Goal: Task Accomplishment & Management: Complete application form

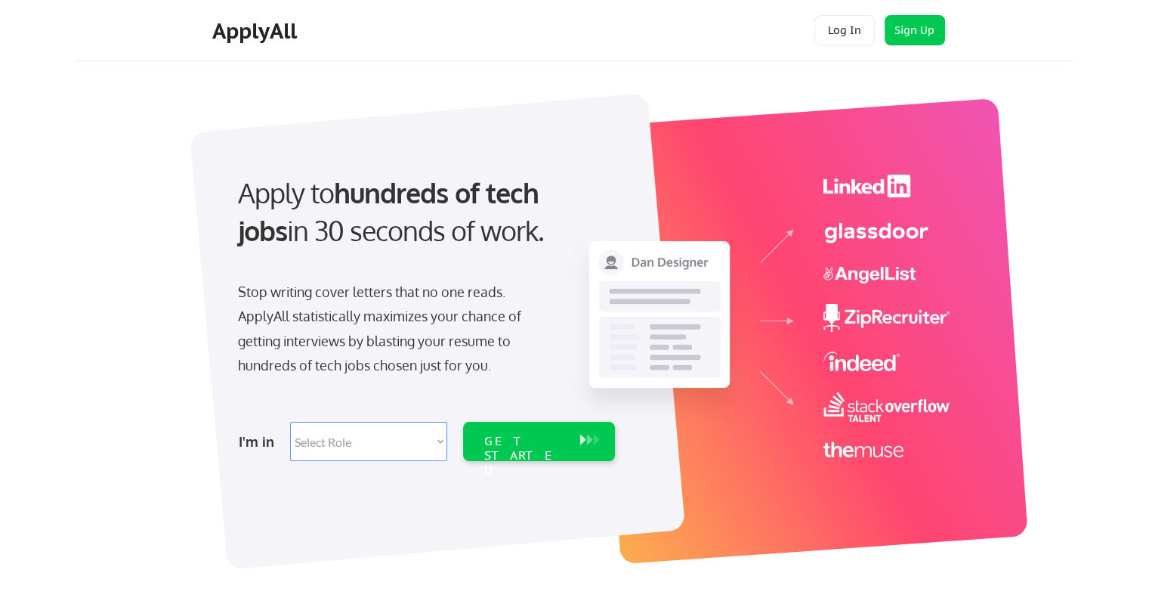
click at [369, 442] on select "Select Role Software Engineering Product Management Customer Success Sales UI/U…" at bounding box center [368, 441] width 157 height 39
select select ""product""
click at [290, 422] on select "Select Role Software Engineering Product Management Customer Success Sales UI/U…" at bounding box center [368, 441] width 157 height 39
select select ""product""
click at [555, 448] on div "GET STARTED" at bounding box center [524, 456] width 81 height 44
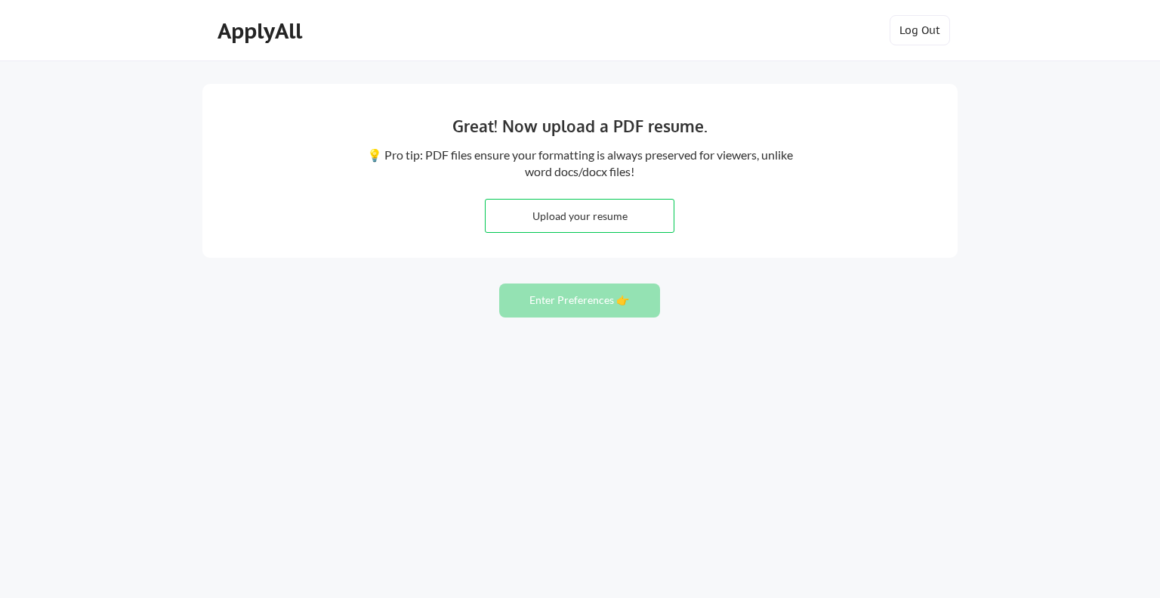
click at [586, 219] on input "file" at bounding box center [580, 215] width 188 height 32
click at [583, 209] on input "file" at bounding box center [580, 215] width 188 height 32
type input "C:\fakepath\Najib Resume - Business System Analyst-Aug2025.pdf"
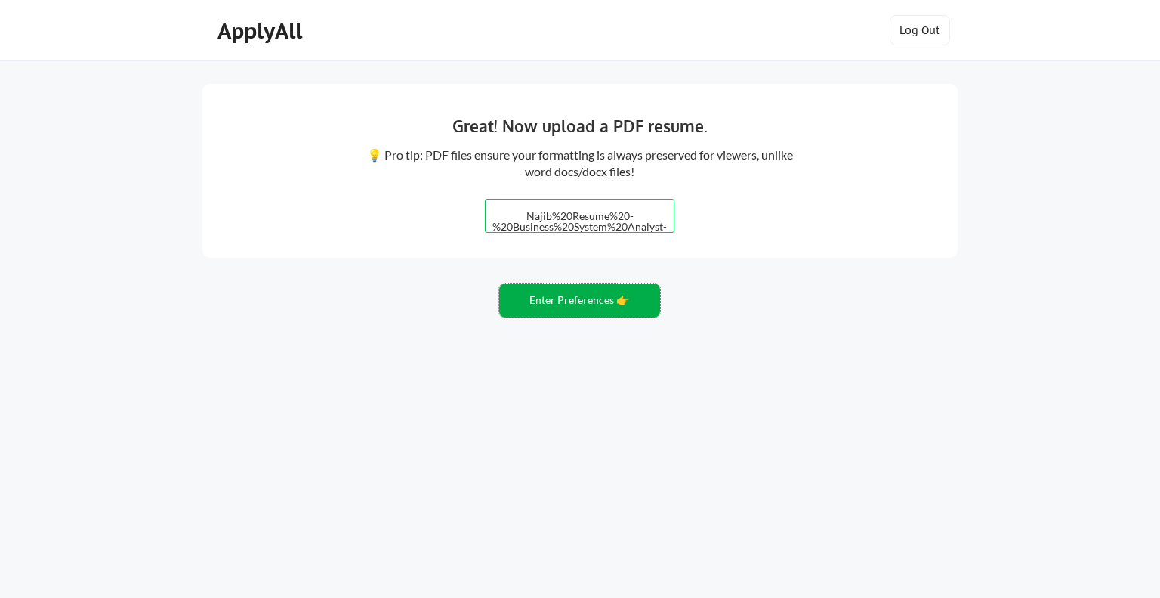
click at [577, 311] on button "Enter Preferences 👉" at bounding box center [579, 300] width 161 height 34
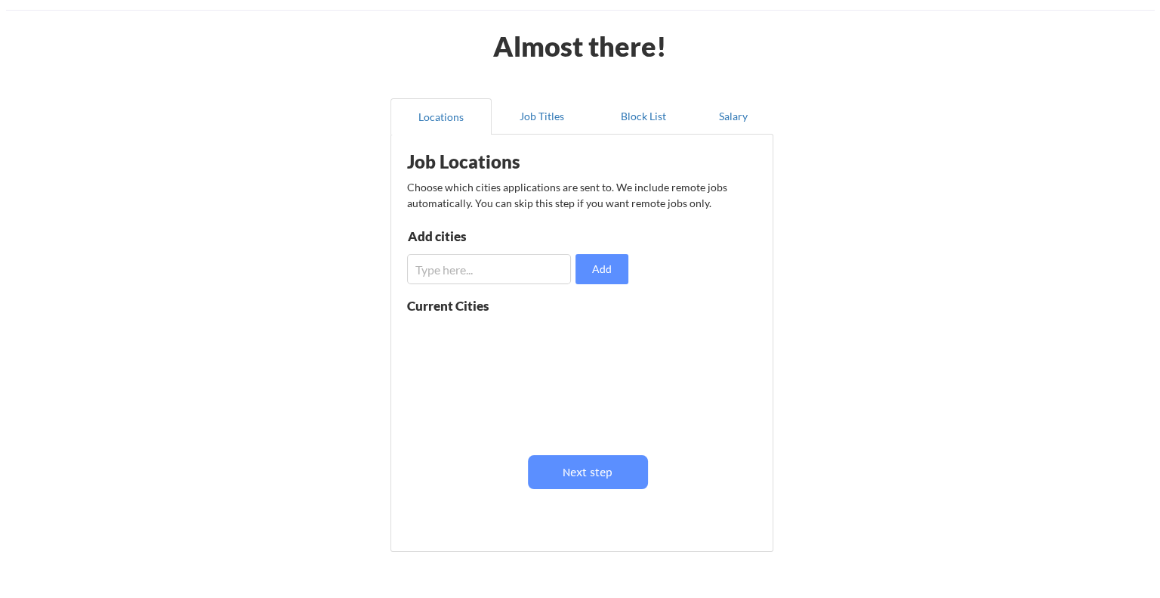
scroll to position [76, 0]
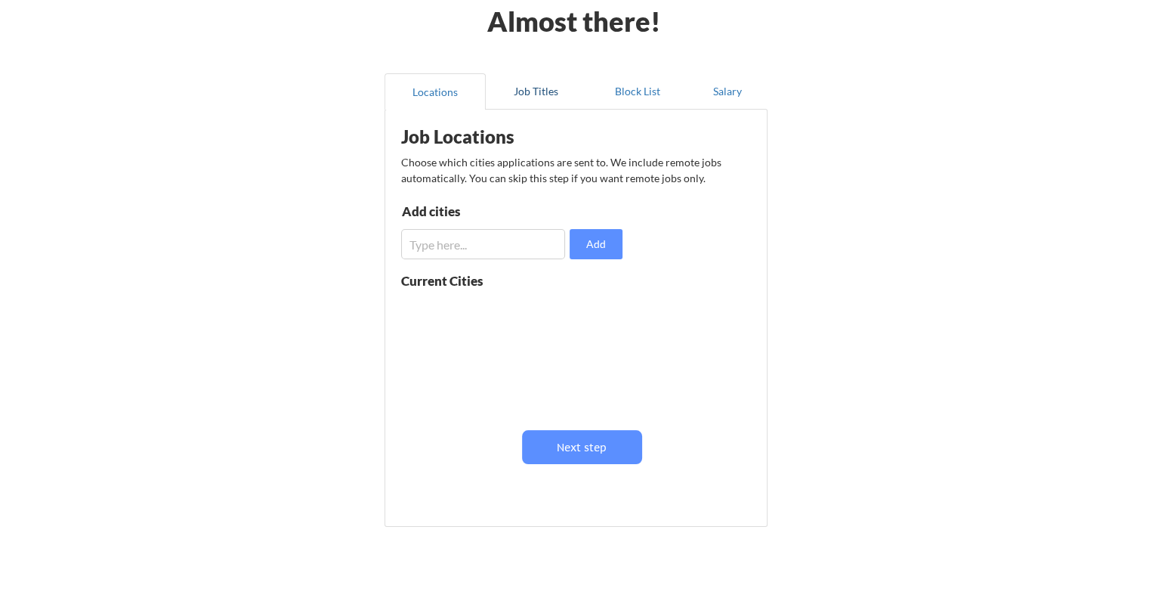
click at [536, 91] on button "Job Titles" at bounding box center [536, 91] width 101 height 36
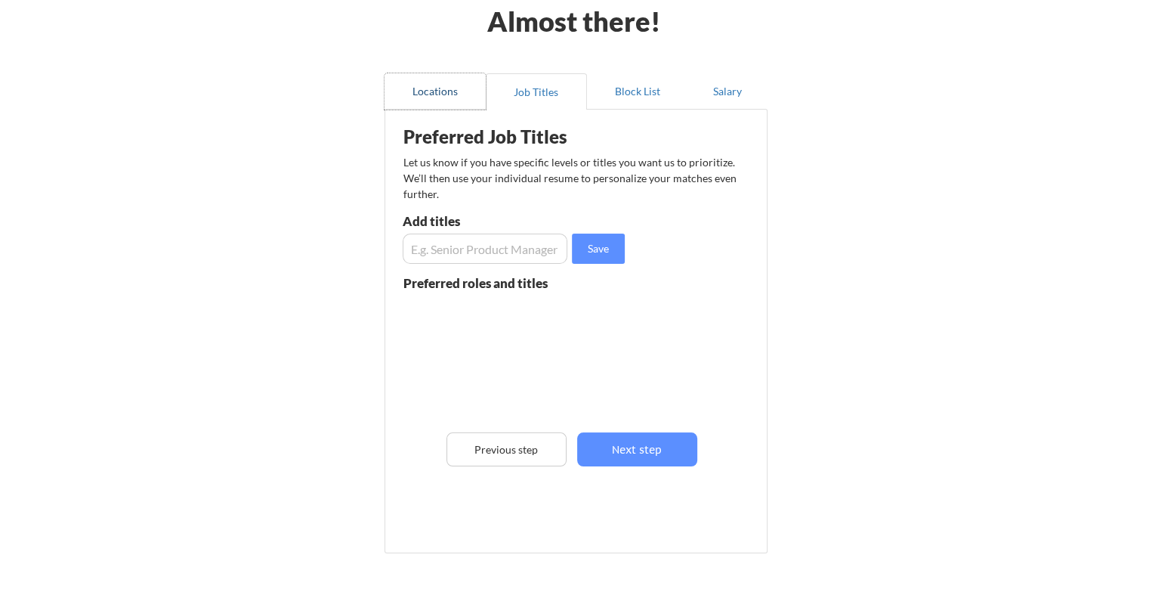
click at [430, 98] on button "Locations" at bounding box center [435, 91] width 101 height 36
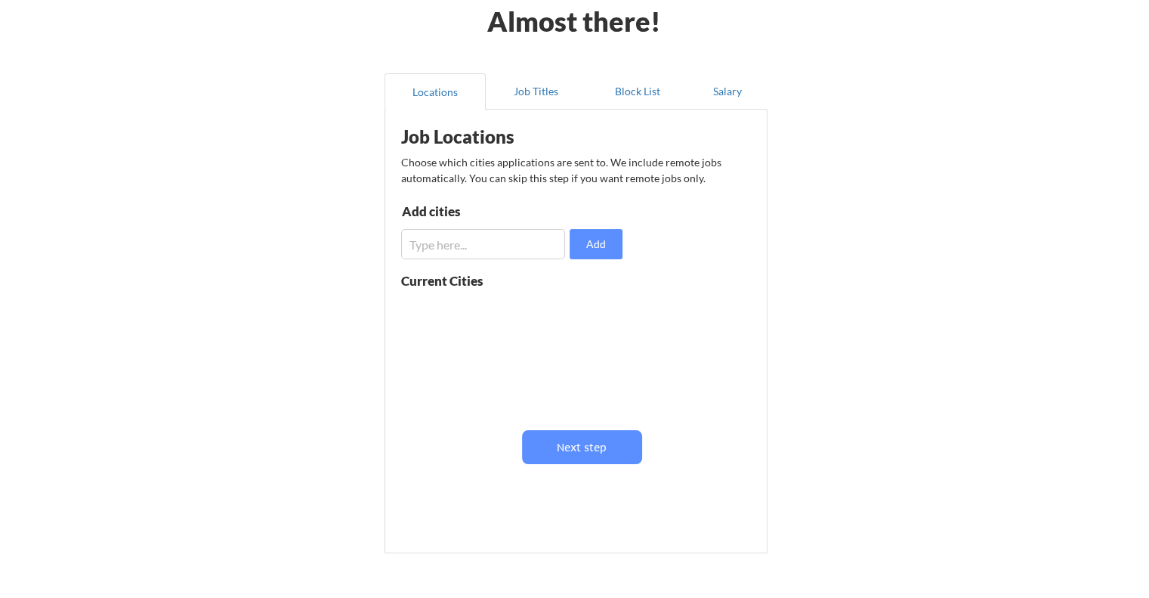
click at [450, 242] on input "input" at bounding box center [483, 244] width 164 height 30
type input "Sacramento"
click at [687, 332] on div "Job Locations Choose which cities applications are sent to. We include remote j…" at bounding box center [579, 312] width 372 height 391
click at [606, 238] on button "Add" at bounding box center [596, 244] width 53 height 30
click at [574, 310] on button at bounding box center [575, 309] width 11 height 11
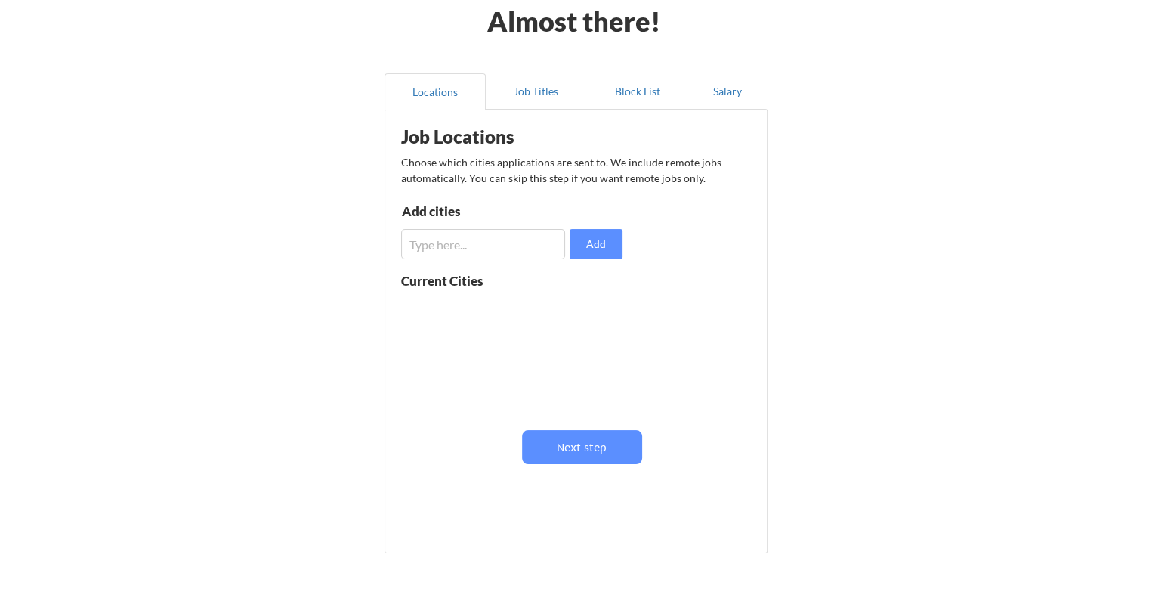
click at [495, 246] on input "input" at bounding box center [483, 244] width 164 height 30
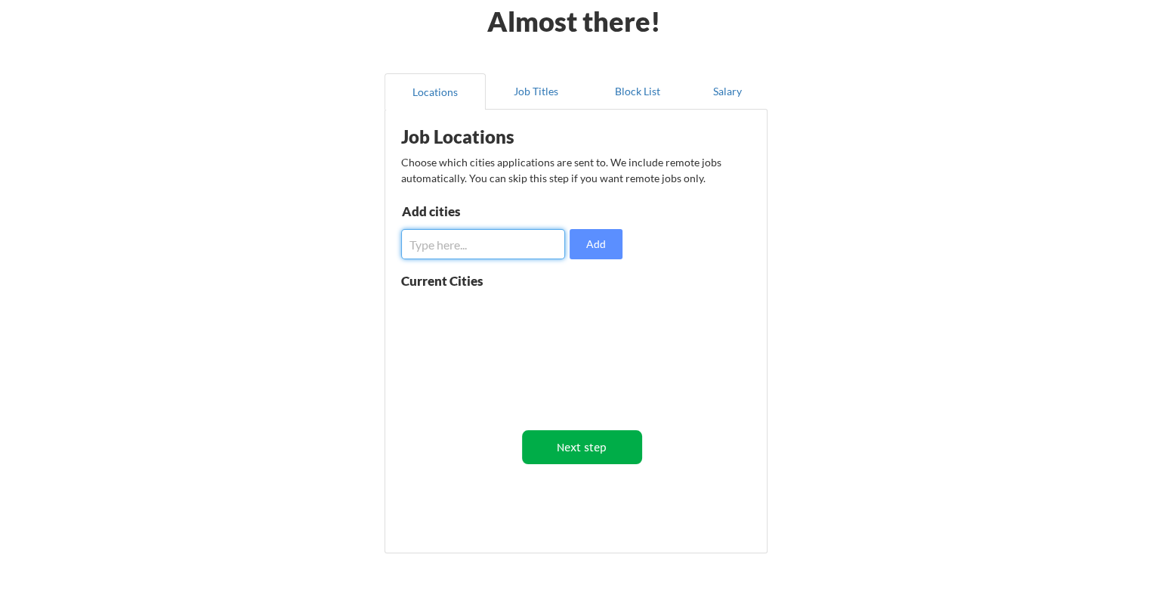
click at [586, 452] on button "Next step" at bounding box center [582, 447] width 120 height 34
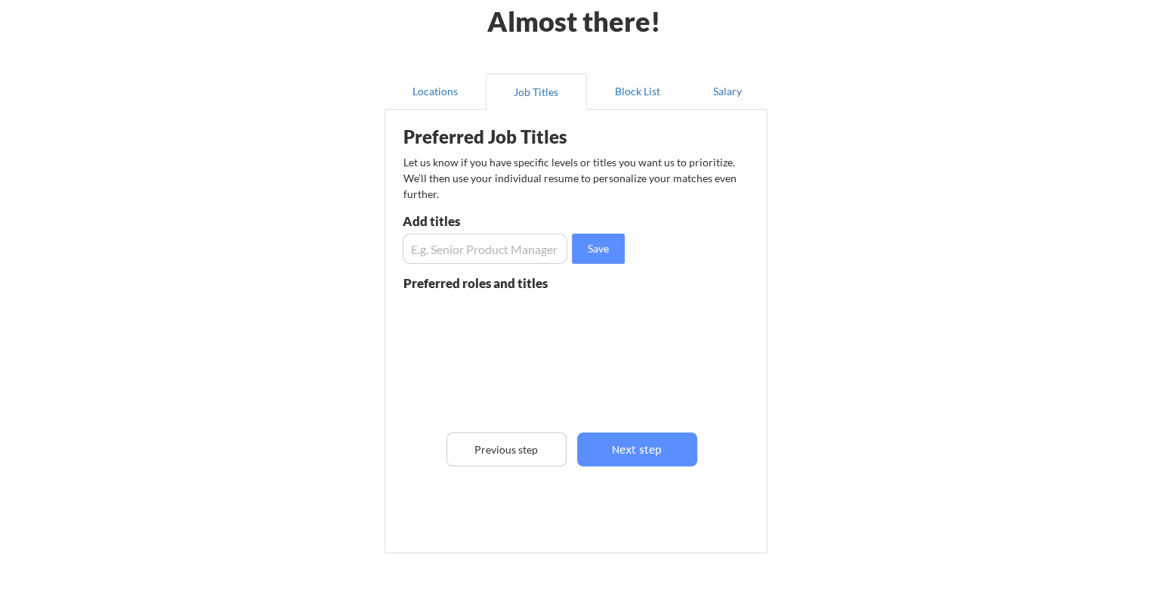
click at [514, 247] on input "input" at bounding box center [485, 248] width 165 height 30
paste input "Business Analyst"
type input "Business Analyst"
click at [604, 249] on button "Save" at bounding box center [598, 248] width 53 height 30
click at [514, 256] on input "input" at bounding box center [485, 248] width 165 height 30
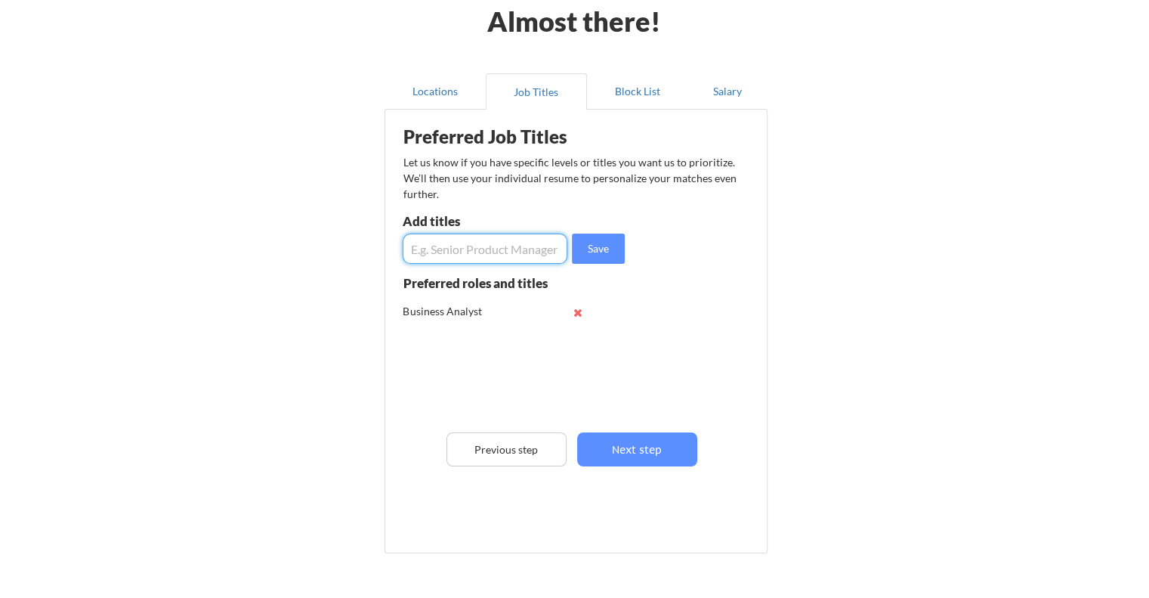
paste input "Business System Analyst"
type input "Business System Analyst"
click at [595, 239] on button "Save" at bounding box center [598, 248] width 53 height 30
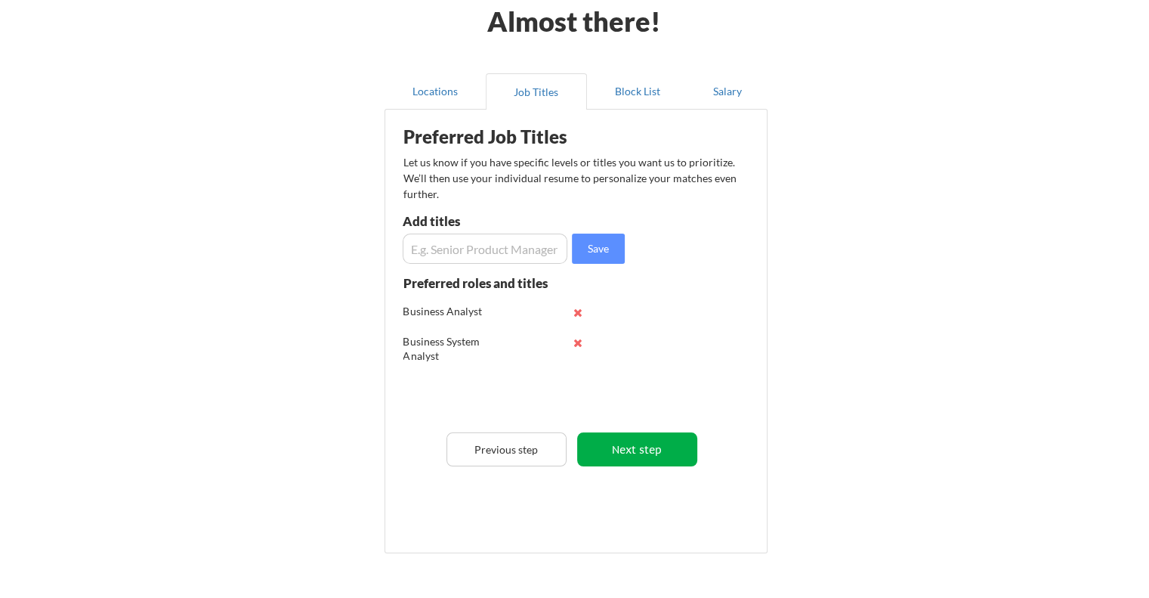
click at [632, 459] on button "Next step" at bounding box center [637, 449] width 120 height 34
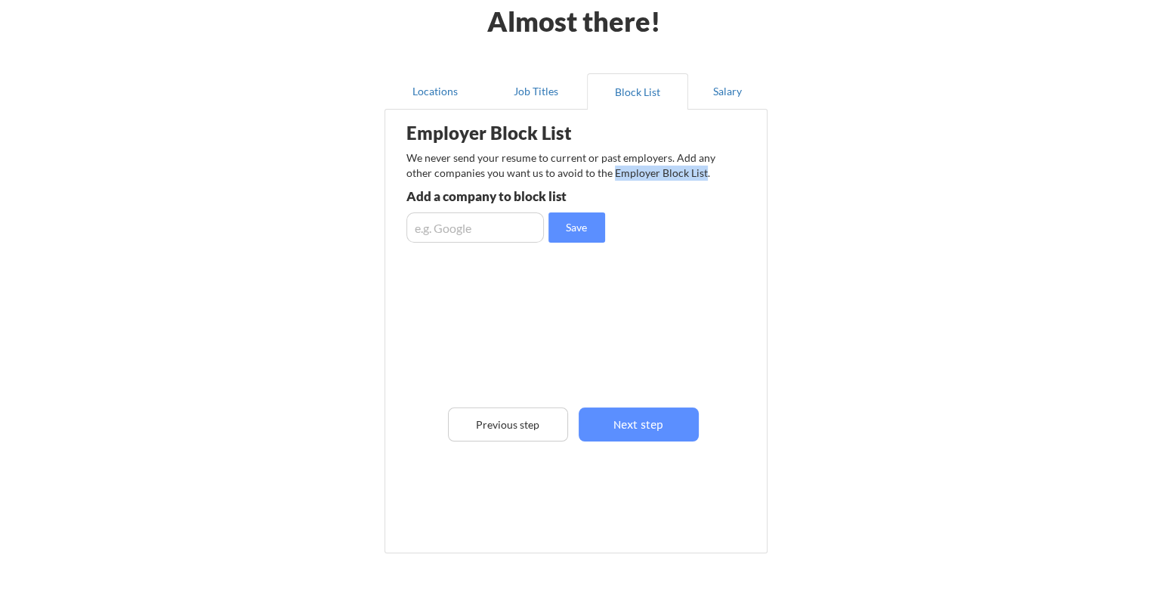
drag, startPoint x: 701, startPoint y: 175, endPoint x: 611, endPoint y: 172, distance: 89.9
click at [611, 172] on div "We never send your resume to current or past employers. Add any other companies…" at bounding box center [565, 164] width 318 height 29
click at [701, 171] on div "We never send your resume to current or past employers. Add any other companies…" at bounding box center [565, 164] width 318 height 29
click at [499, 224] on input "input" at bounding box center [474, 227] width 137 height 30
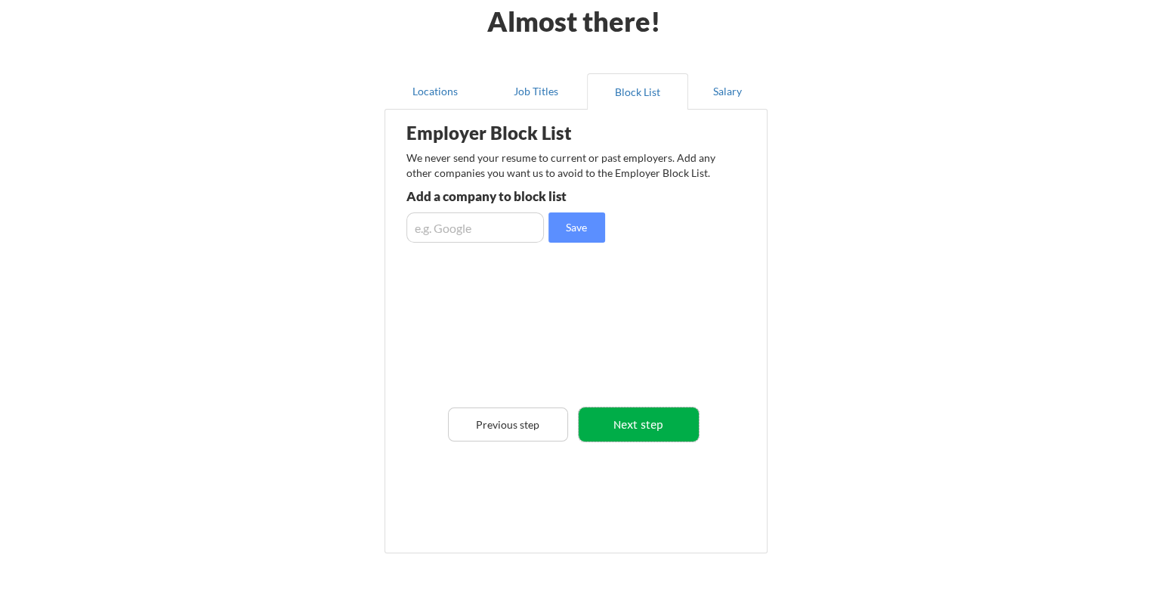
click at [665, 431] on button "Next step" at bounding box center [639, 424] width 120 height 34
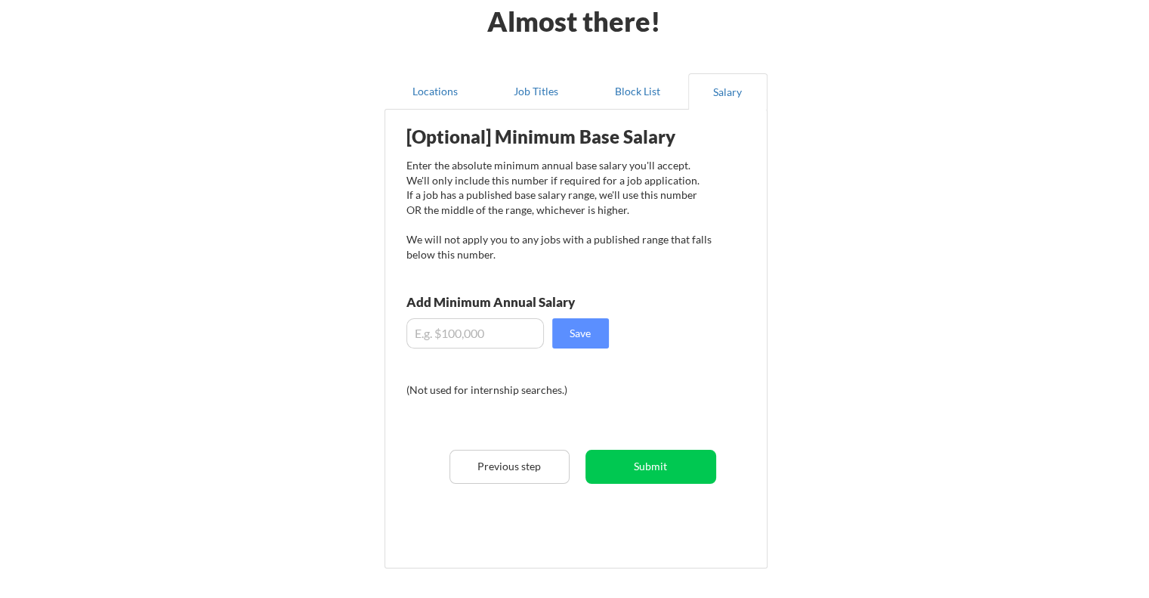
click at [520, 337] on input "input" at bounding box center [474, 333] width 137 height 30
type input "$70,000"
click at [660, 395] on div "[Optional] Minimum Base Salary Enter the absolute minimum annual base salary yo…" at bounding box center [579, 333] width 372 height 432
click at [647, 477] on button "Submit" at bounding box center [651, 467] width 131 height 34
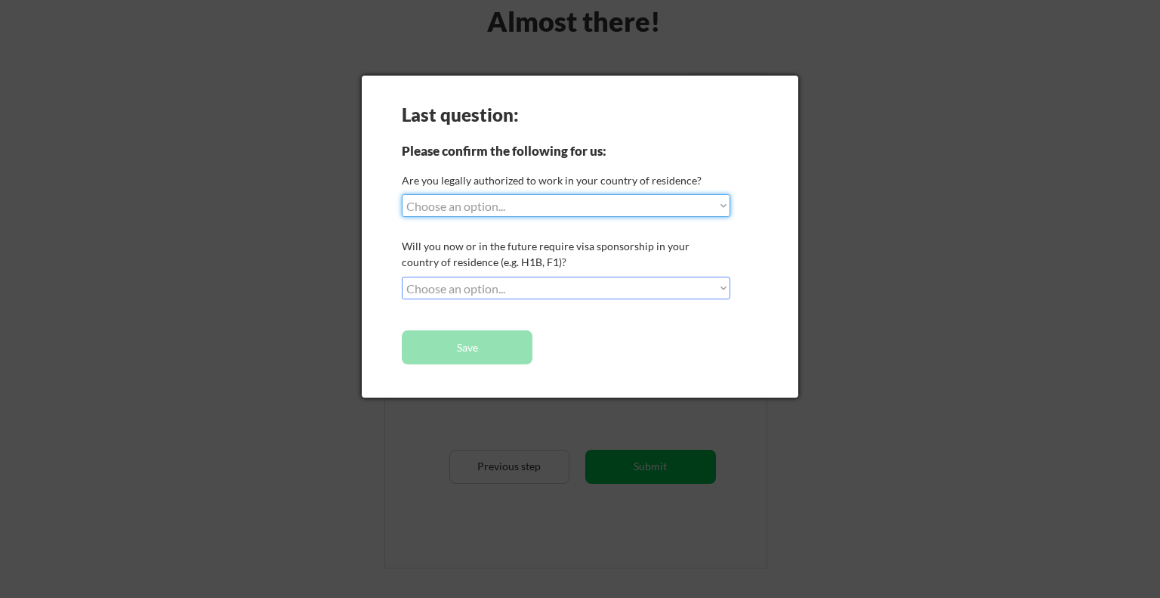
click at [563, 211] on select "Choose an option... Yes, I am a US Citizen Yes, I am a Canadian Citizen Yes, I …" at bounding box center [566, 205] width 329 height 23
select select ""yes__i_am_a_us_citizen""
click at [402, 194] on select "Choose an option... Yes, I am a US Citizen Yes, I am a Canadian Citizen Yes, I …" at bounding box center [566, 205] width 329 height 23
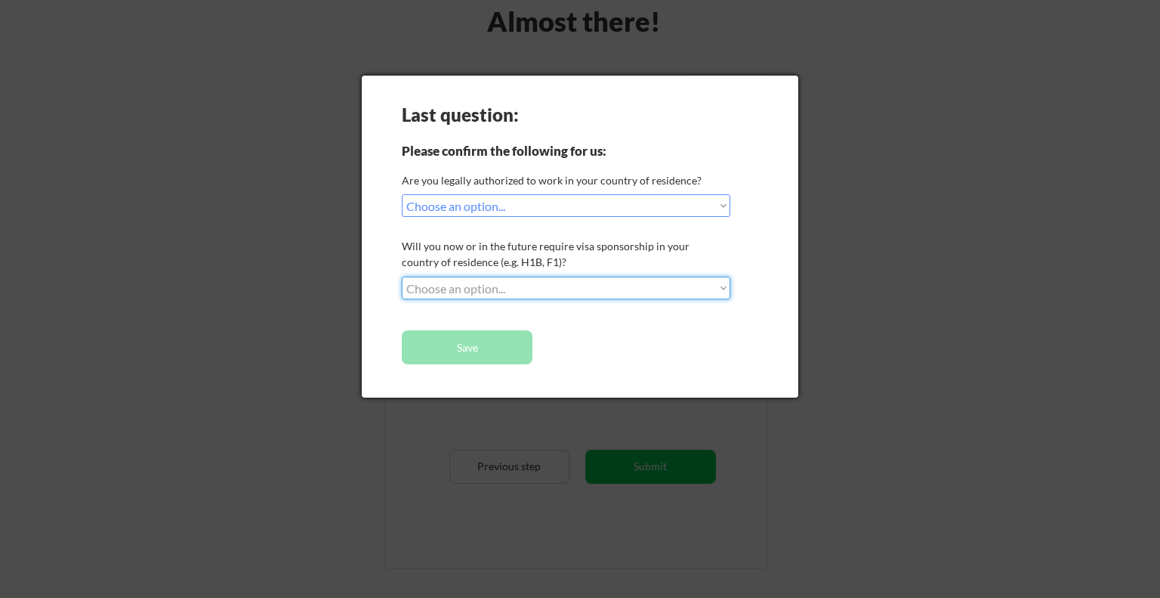
click at [564, 289] on select "Choose an option... No, I will not need sponsorship Yes, I will need sponsorship" at bounding box center [566, 288] width 329 height 23
select select ""no__i_will_not_need_sponsorship""
click at [402, 277] on select "Choose an option... No, I will not need sponsorship Yes, I will need sponsorship" at bounding box center [566, 288] width 329 height 23
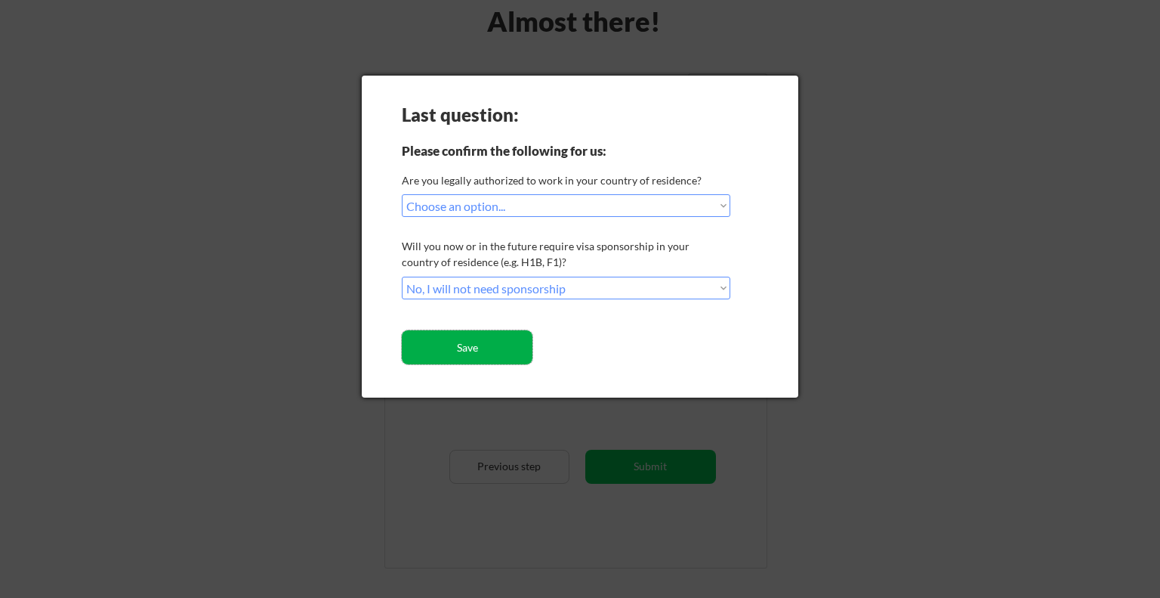
click at [493, 351] on button "Save" at bounding box center [467, 347] width 131 height 34
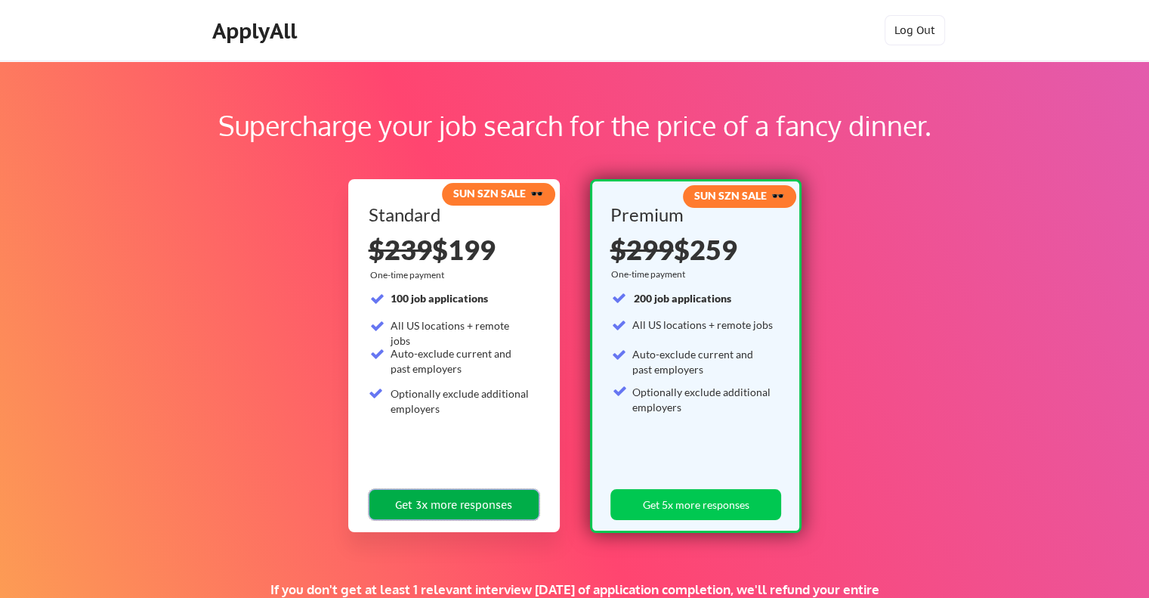
click at [458, 505] on button "Get 3x more responses" at bounding box center [454, 504] width 171 height 31
